Goal: Task Accomplishment & Management: Manage account settings

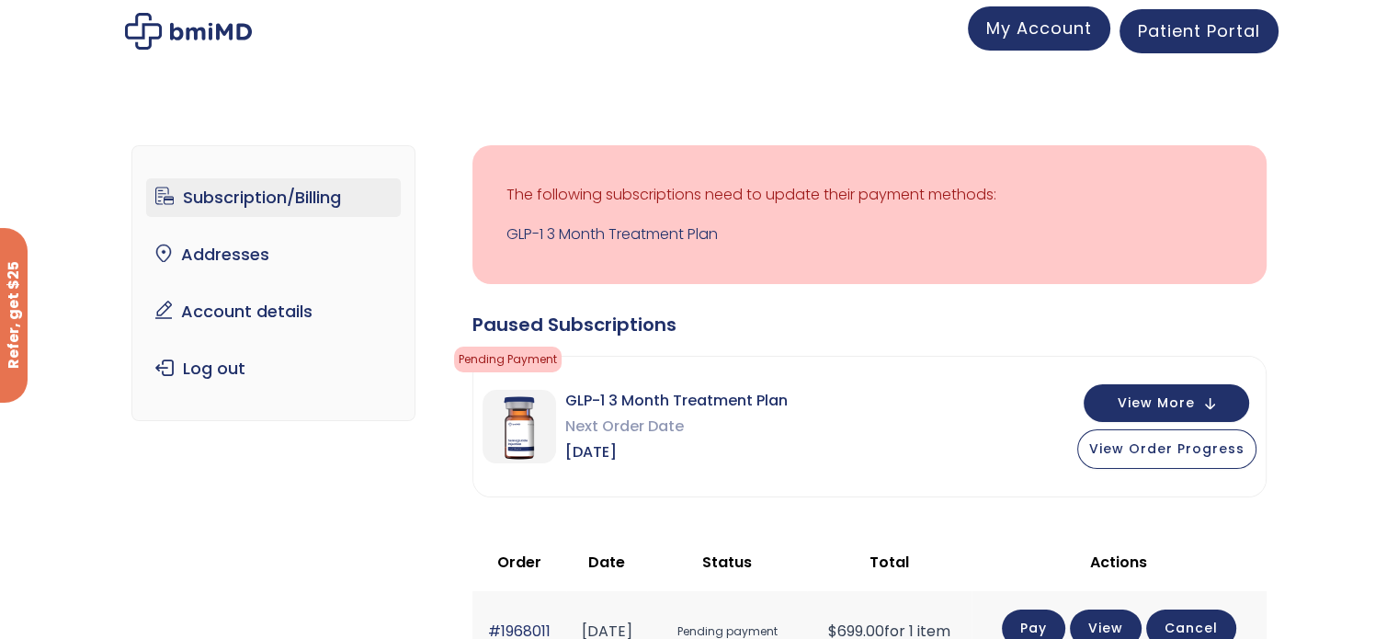
click at [1040, 28] on span "My Account" at bounding box center [1039, 28] width 106 height 23
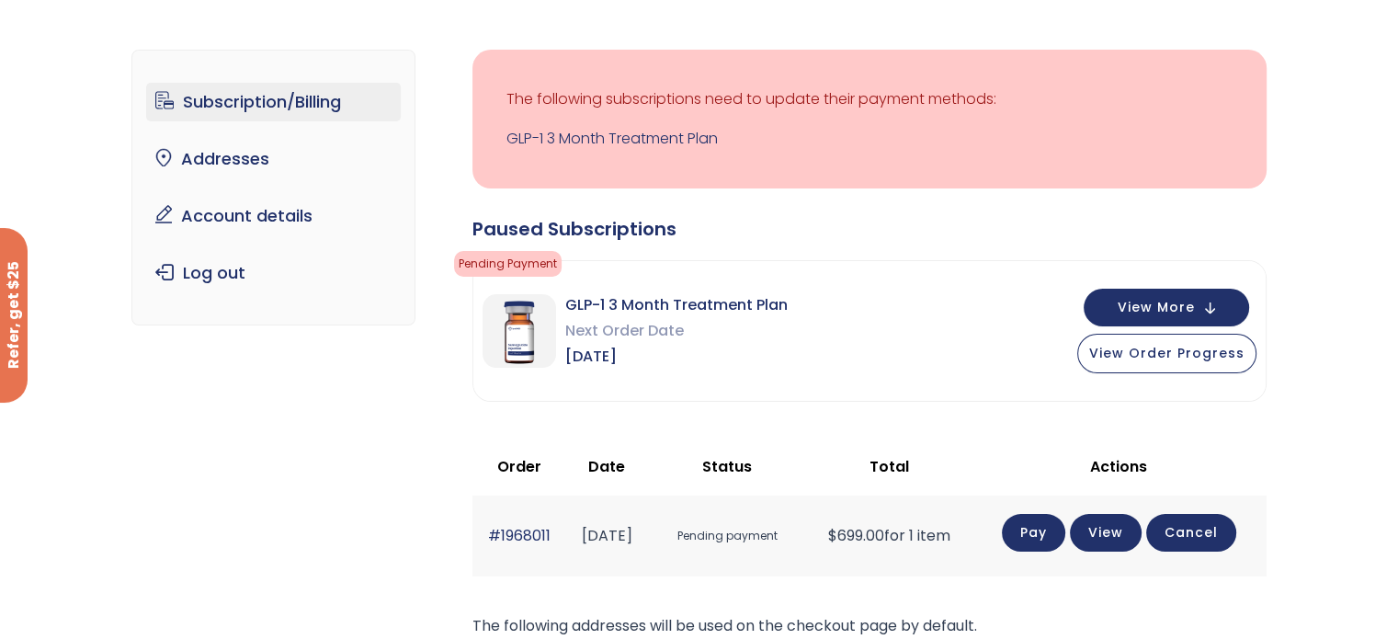
scroll to position [123, 0]
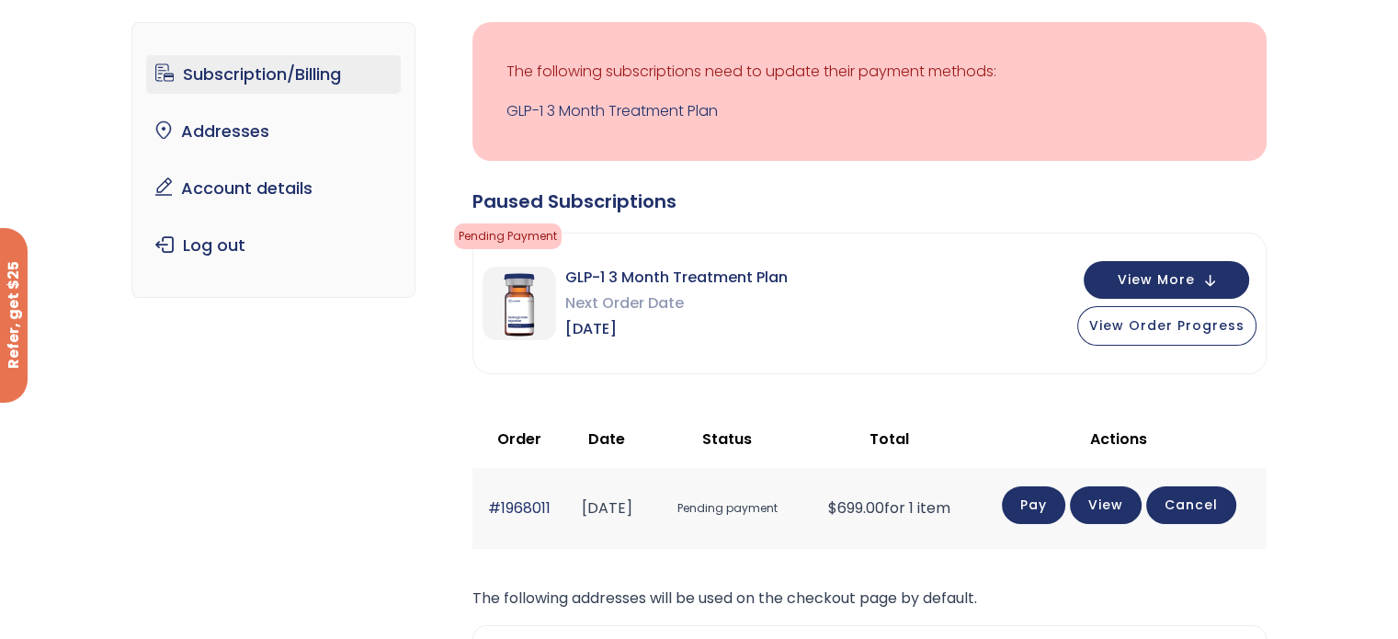
click at [1041, 511] on link "Pay" at bounding box center [1033, 505] width 63 height 38
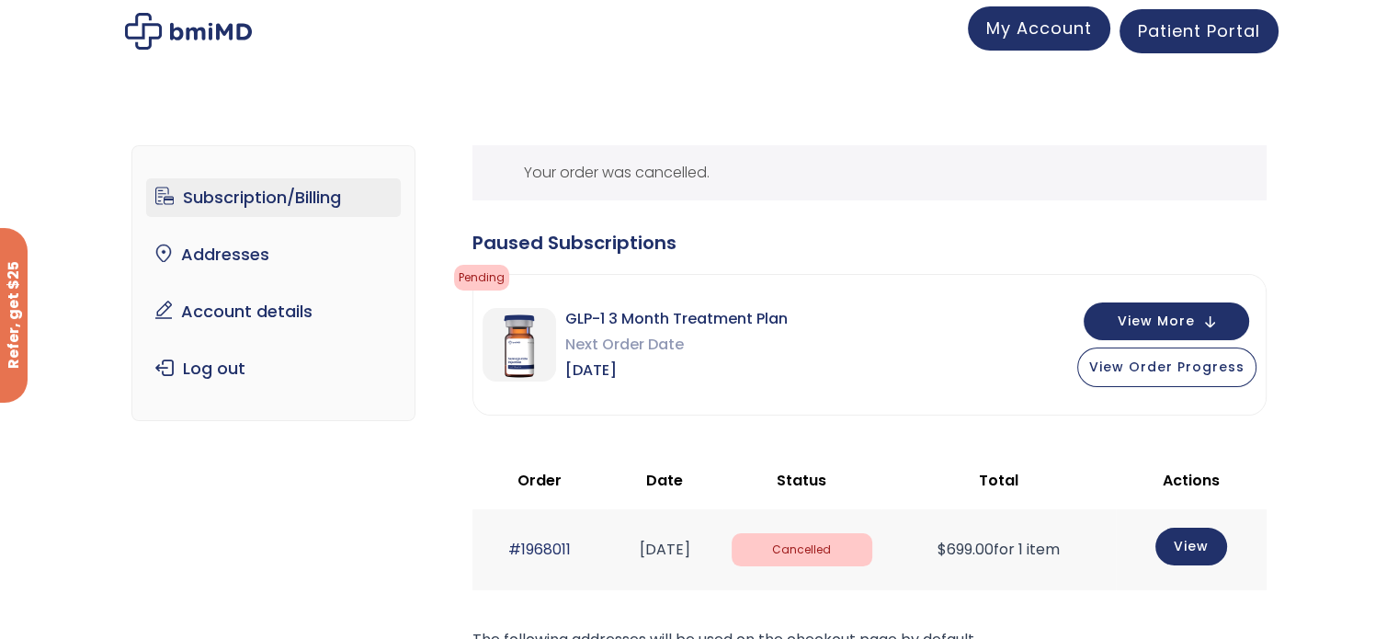
click at [989, 28] on span "My Account" at bounding box center [1039, 28] width 106 height 23
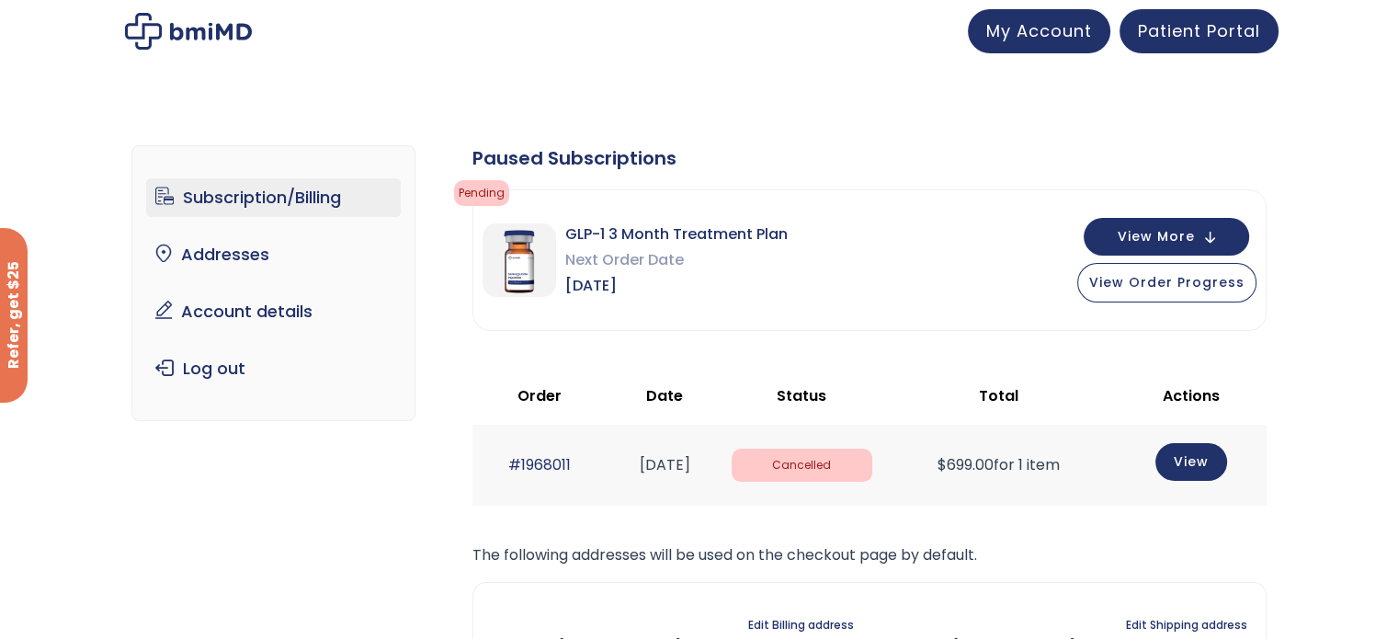
click at [181, 25] on img at bounding box center [188, 31] width 127 height 37
